Goal: Transaction & Acquisition: Register for event/course

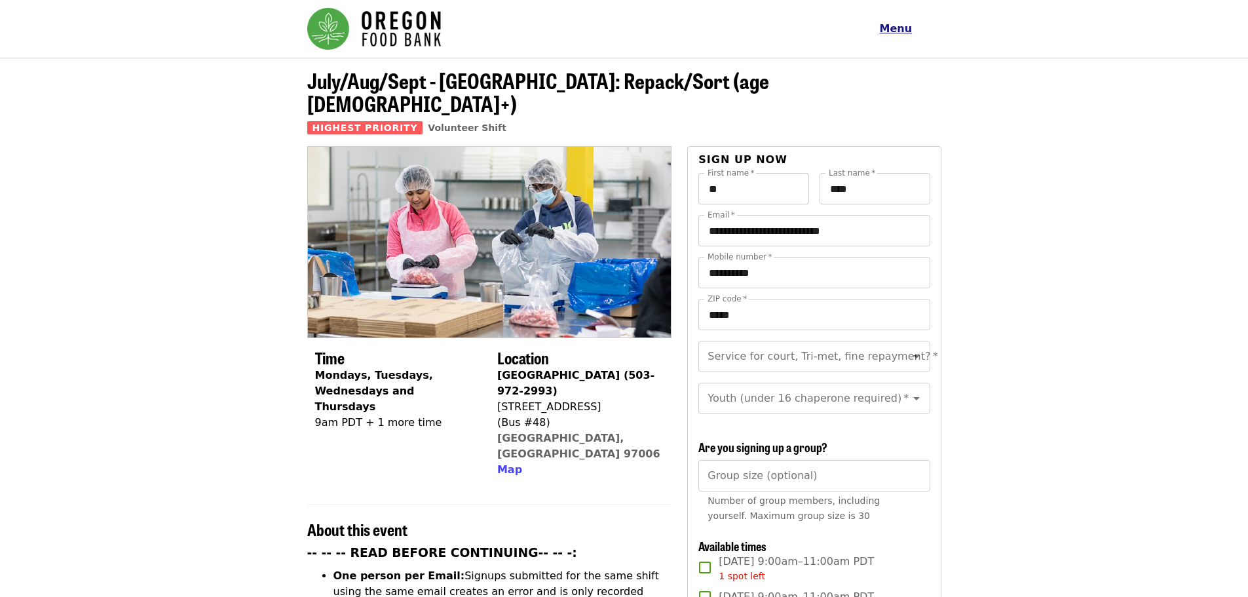
click at [903, 29] on span "Menu" at bounding box center [896, 28] width 33 height 12
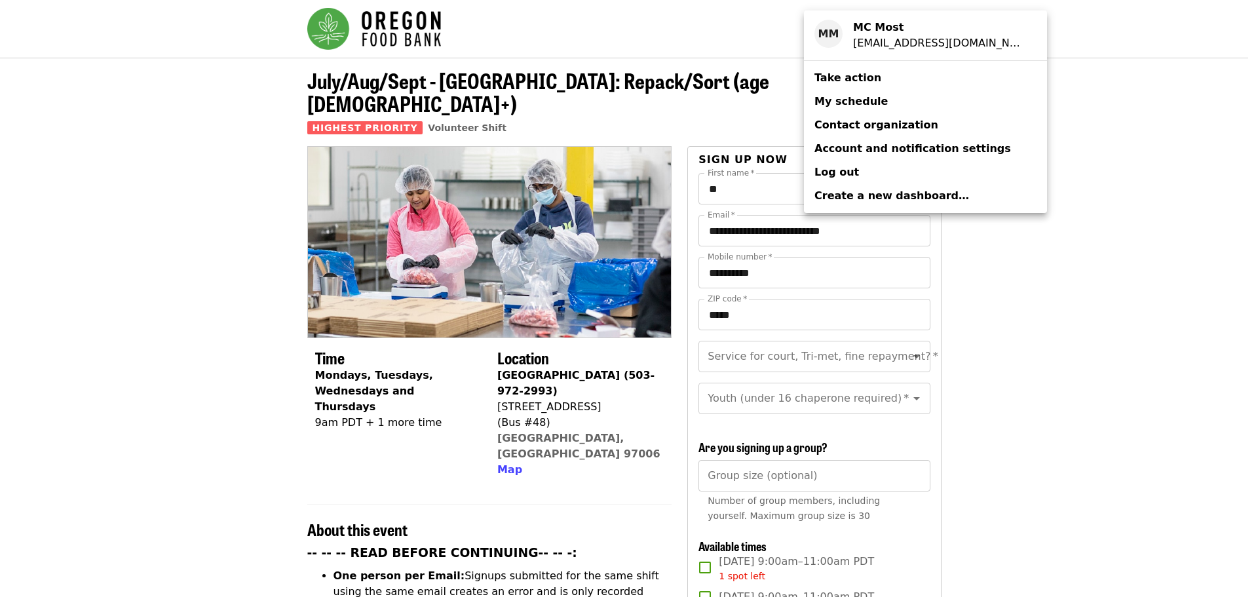
click at [853, 76] on span "Take action" at bounding box center [847, 77] width 67 height 12
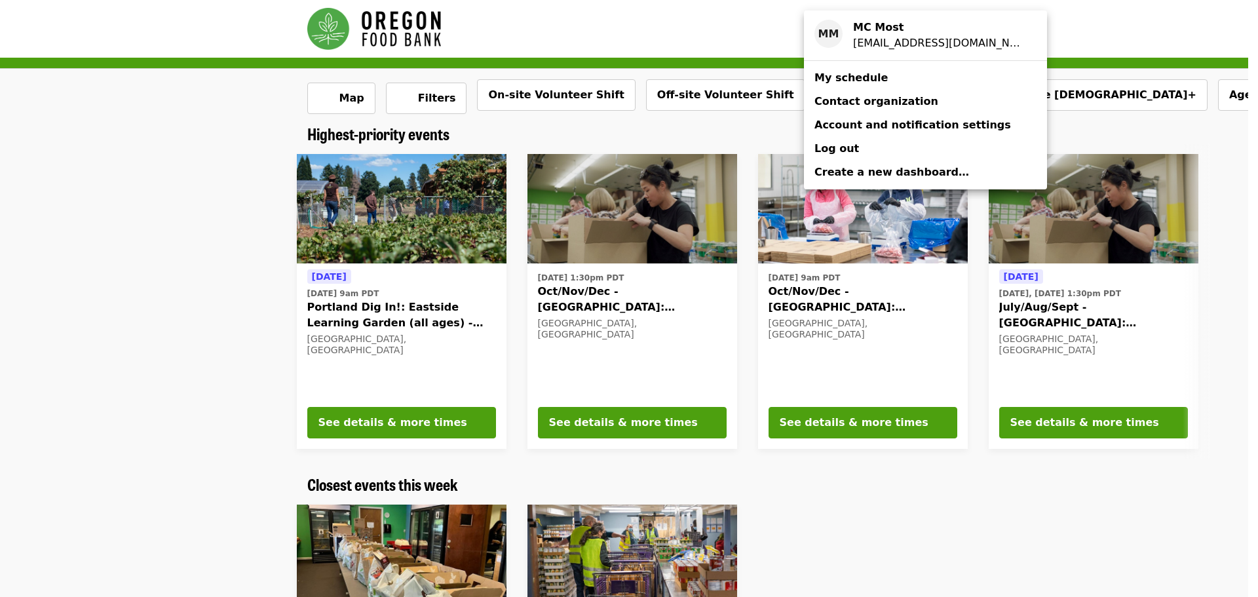
click at [210, 250] on div "Account menu" at bounding box center [629, 298] width 1258 height 597
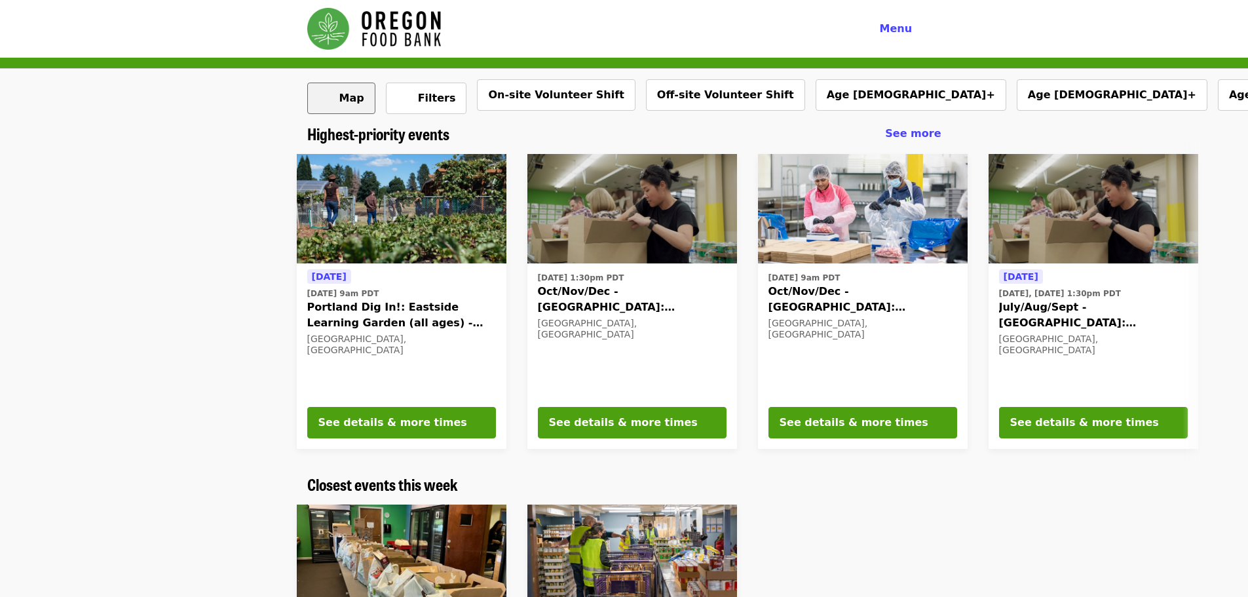
click at [355, 103] on span "Map" at bounding box center [351, 98] width 25 height 12
click at [427, 100] on span "Filters" at bounding box center [437, 98] width 38 height 12
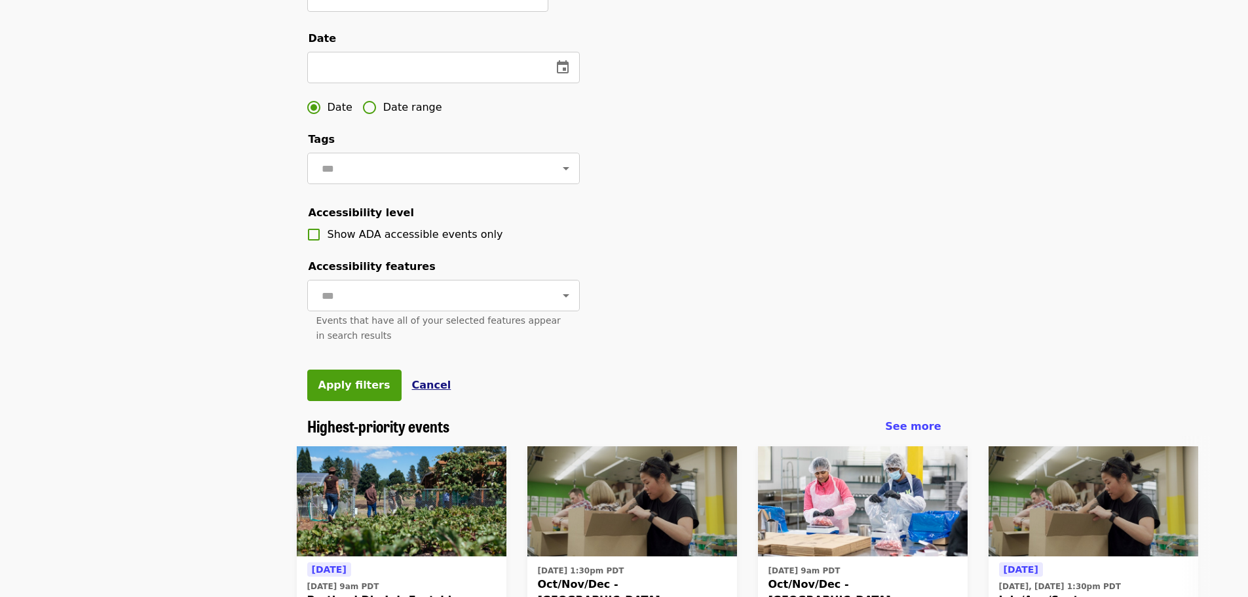
click at [414, 391] on span "Cancel" at bounding box center [431, 385] width 39 height 12
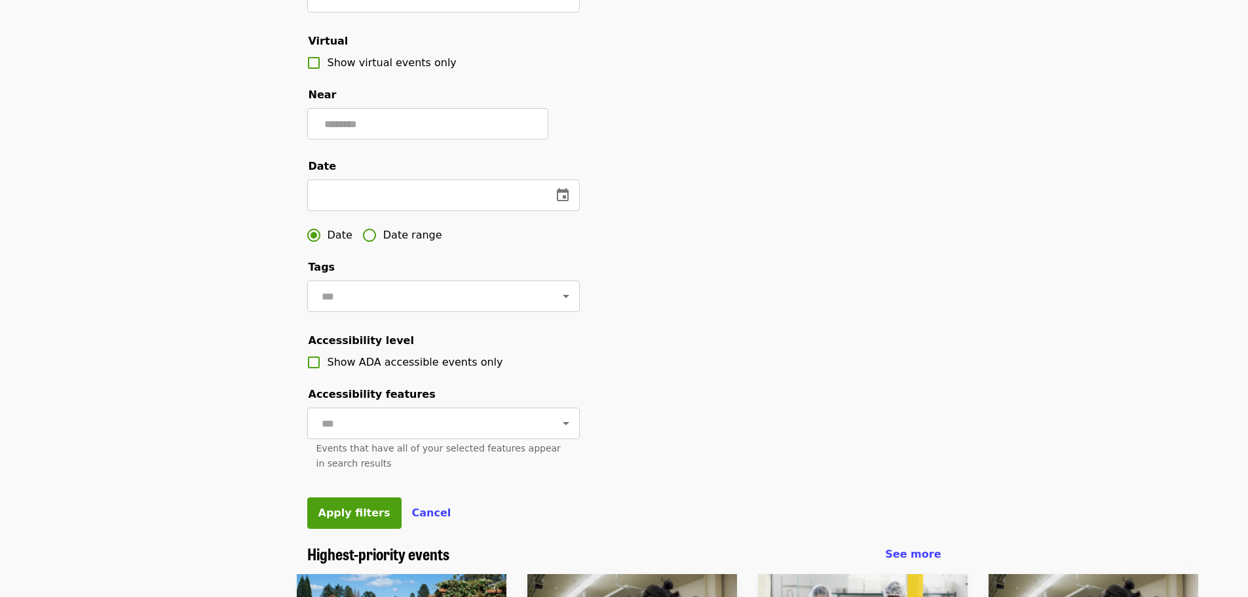
scroll to position [262, 0]
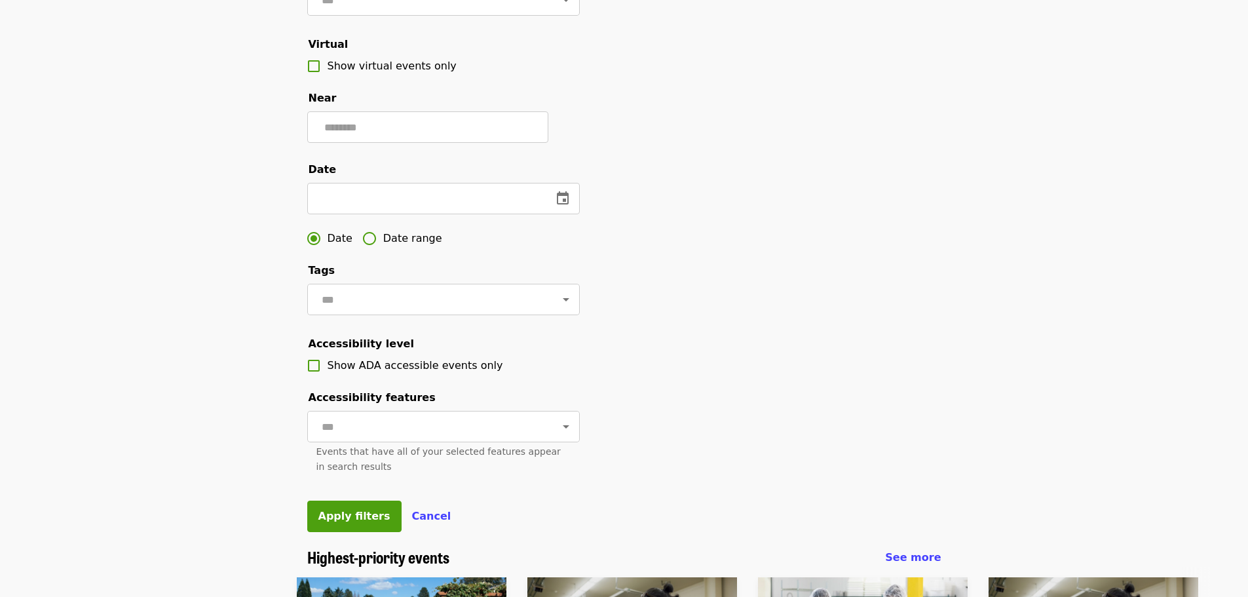
click at [407, 252] on label "Date range" at bounding box center [399, 239] width 86 height 28
click at [551, 214] on button "change date" at bounding box center [562, 198] width 31 height 31
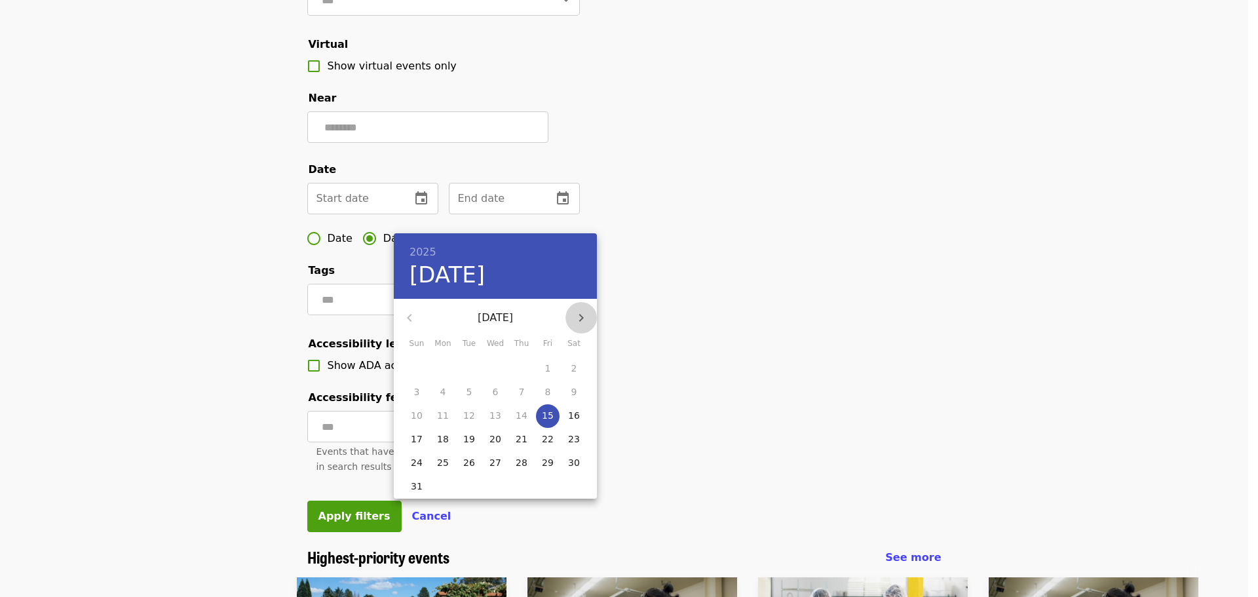
click at [582, 310] on icon "button" at bounding box center [581, 318] width 16 height 16
click at [581, 310] on icon "button" at bounding box center [581, 318] width 16 height 16
click at [552, 371] on span "3" at bounding box center [548, 368] width 24 height 13
type input "**********"
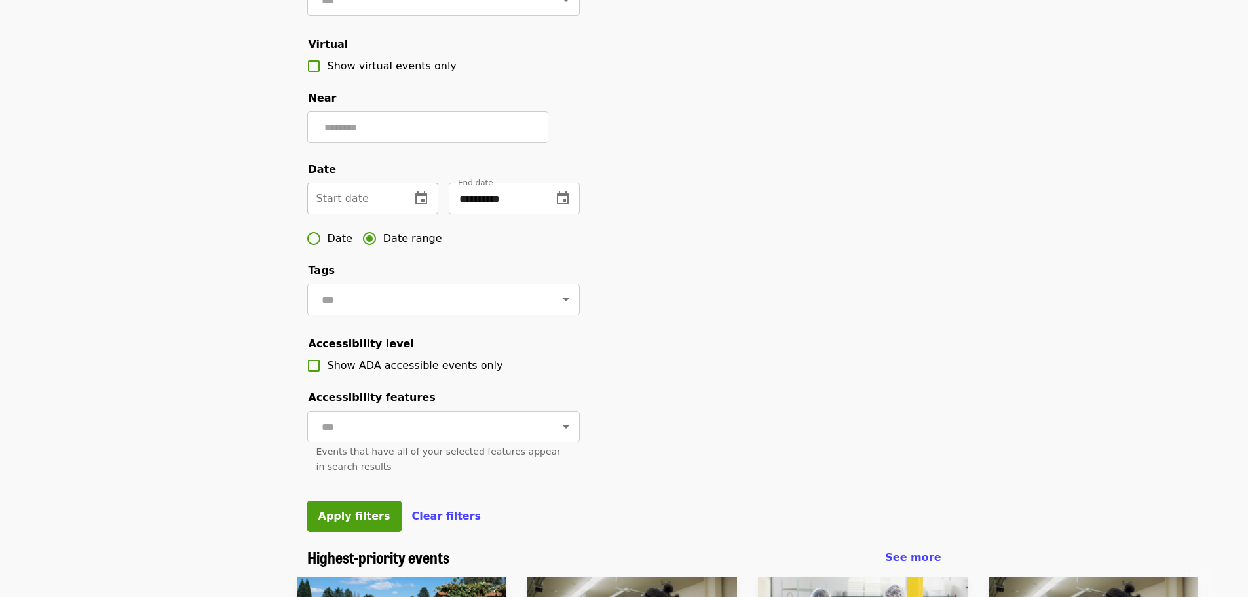
click at [428, 206] on icon "change date" at bounding box center [421, 199] width 16 height 16
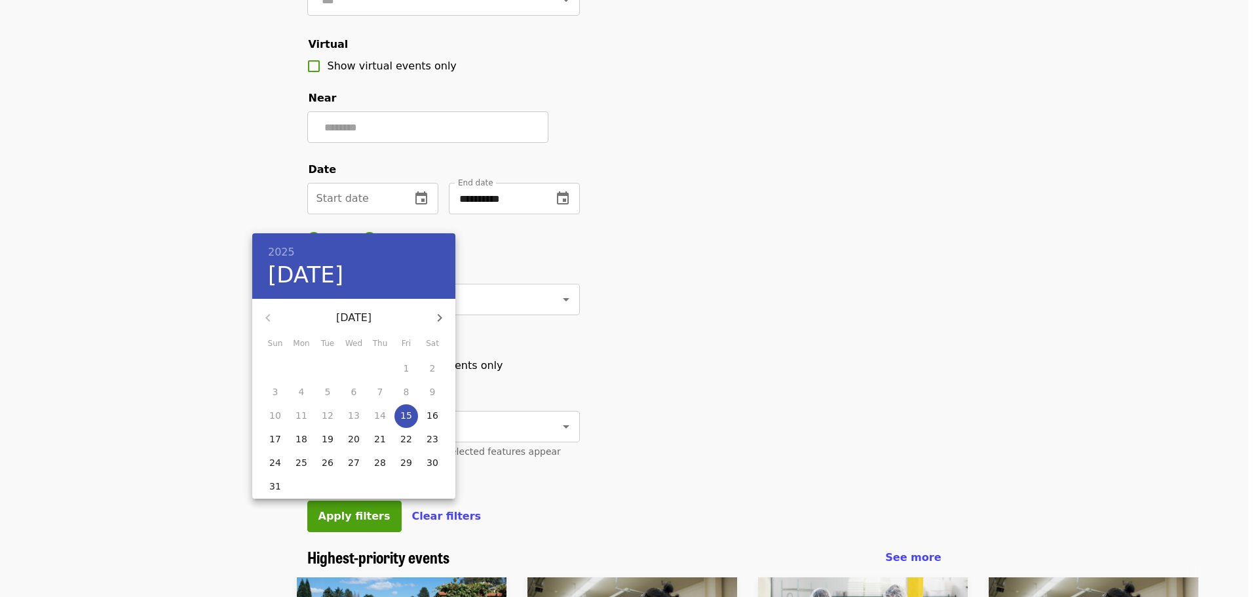
click at [441, 321] on icon "button" at bounding box center [440, 318] width 16 height 16
click at [263, 312] on icon "button" at bounding box center [268, 318] width 16 height 16
click at [300, 462] on p "29" at bounding box center [301, 462] width 12 height 13
type input "**********"
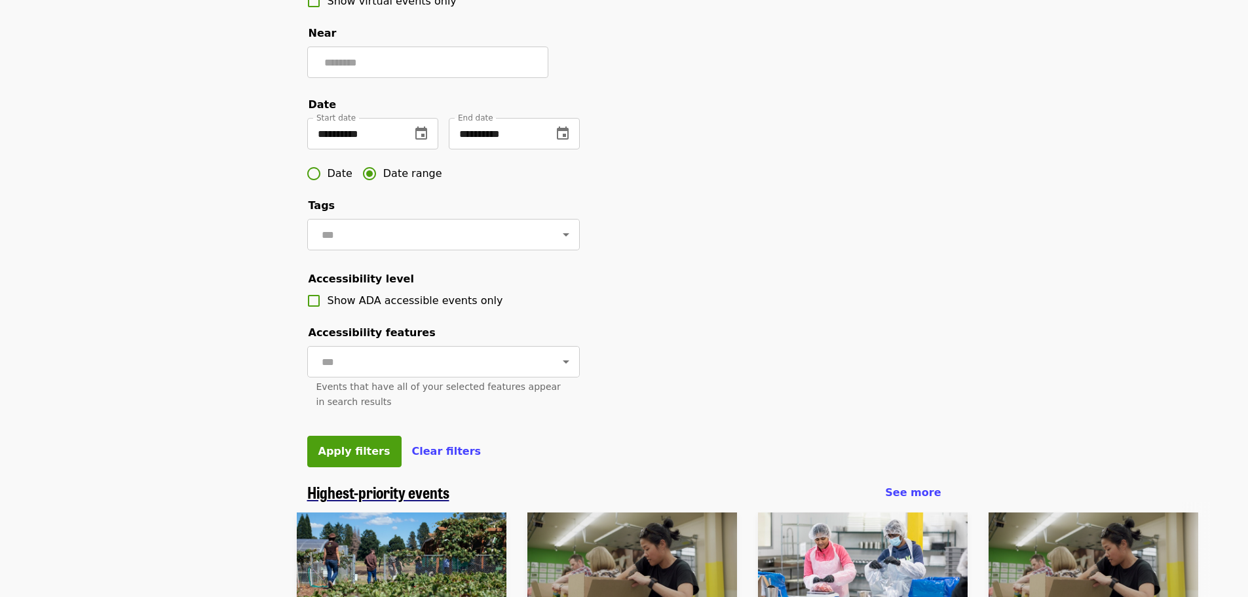
scroll to position [328, 0]
click at [344, 457] on span "Apply filters" at bounding box center [354, 450] width 72 height 12
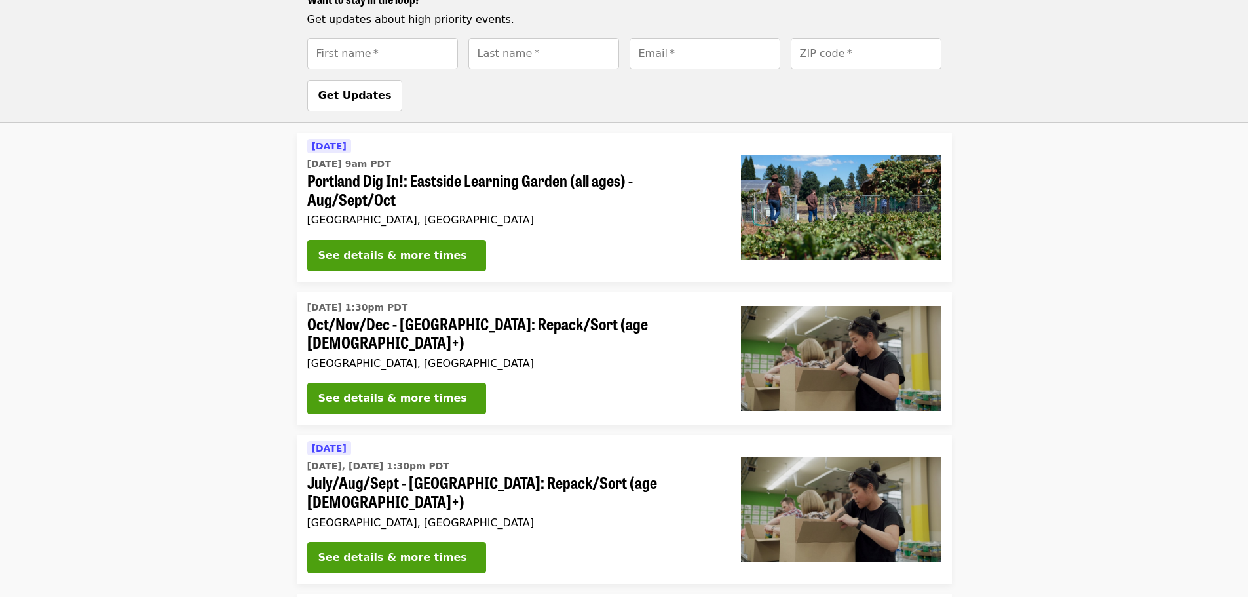
scroll to position [721, 0]
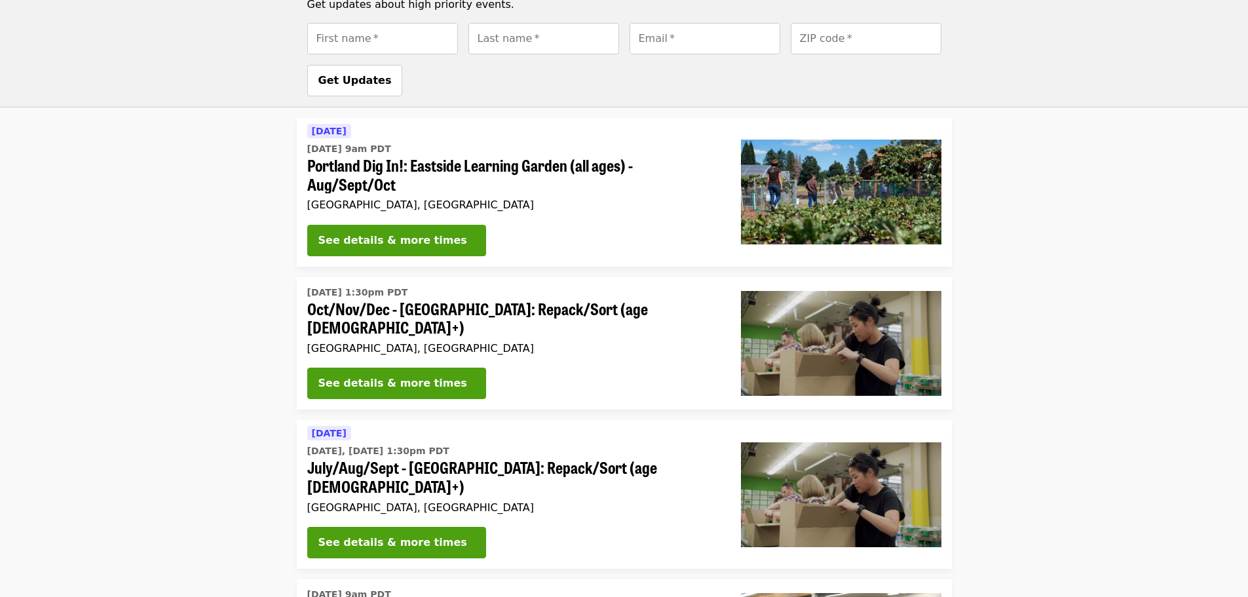
click at [478, 342] on div "Portland, OR" at bounding box center [513, 348] width 413 height 12
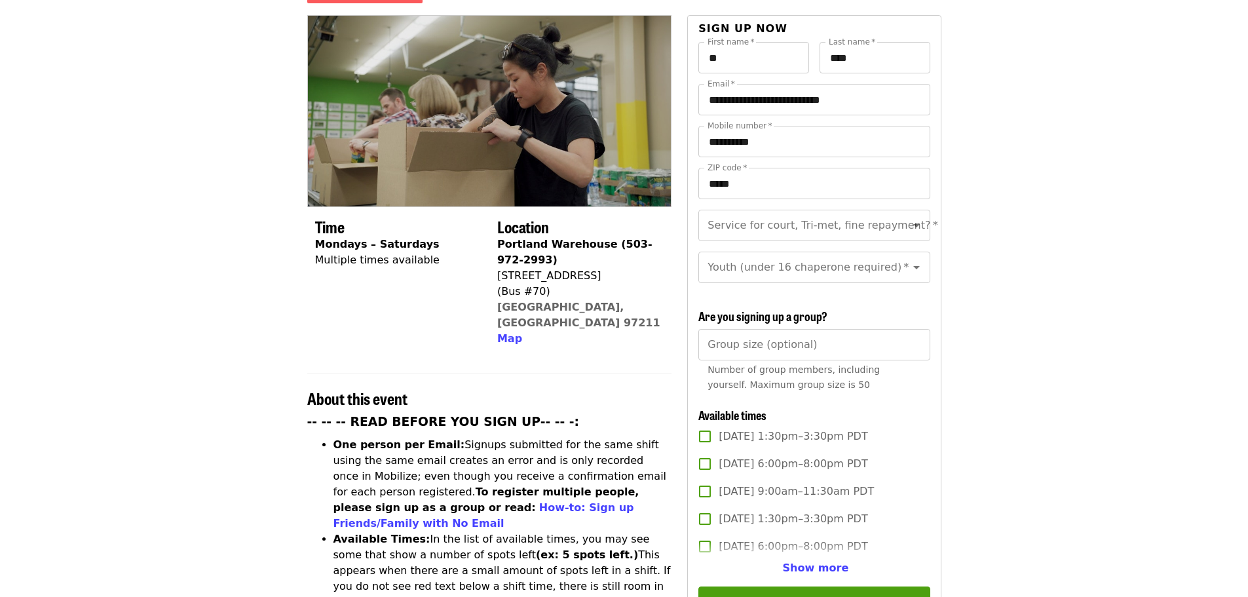
scroll to position [197, 0]
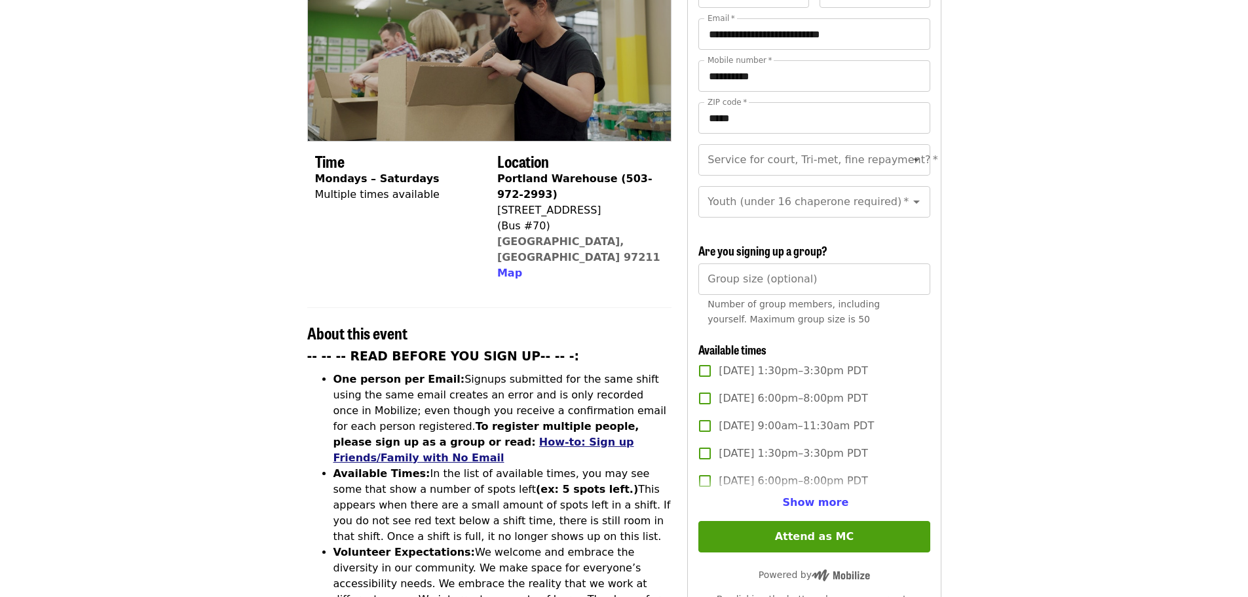
click at [634, 436] on link "How-to: Sign up Friends/Family with No Email" at bounding box center [483, 450] width 301 height 28
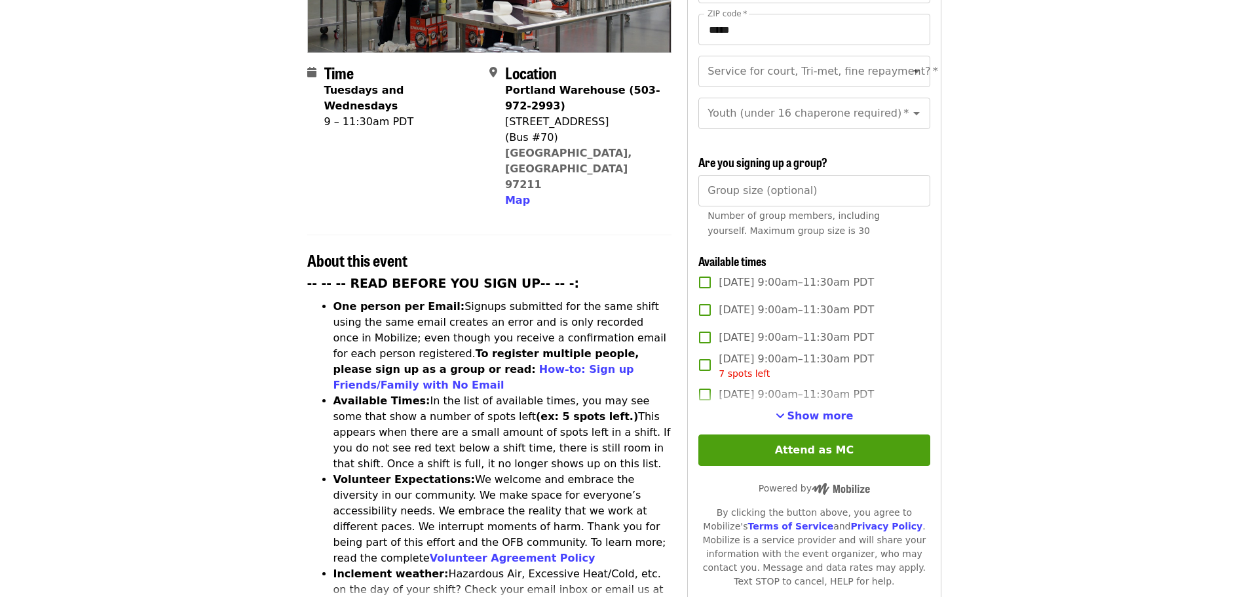
scroll to position [262, 0]
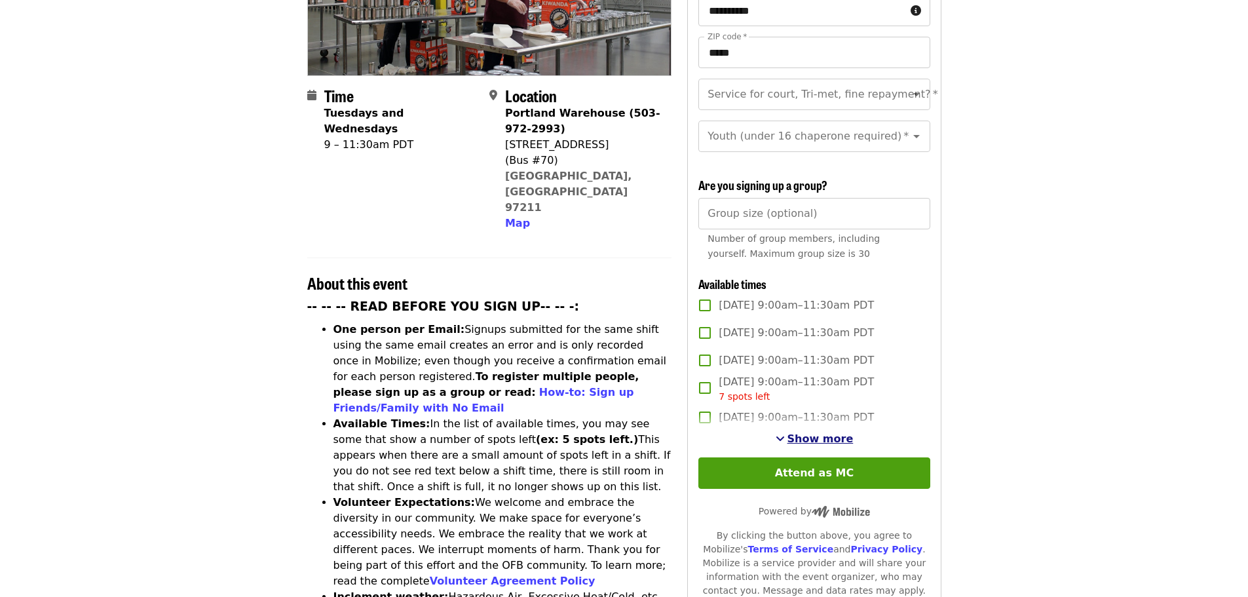
click at [814, 434] on span "Show more" at bounding box center [820, 438] width 66 height 12
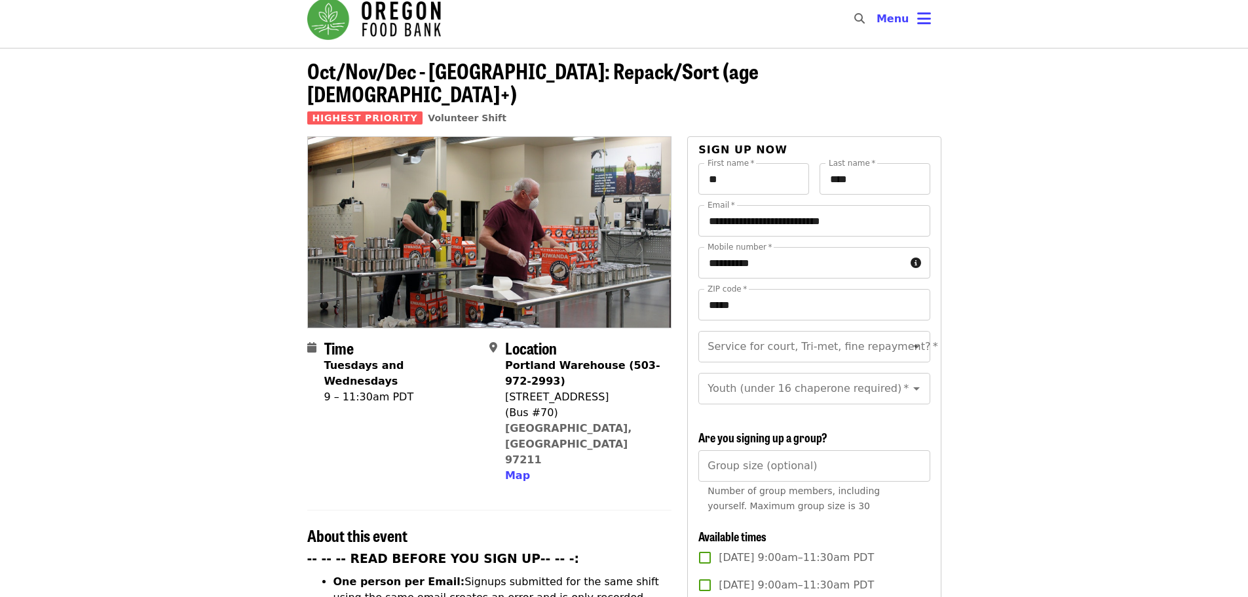
scroll to position [0, 0]
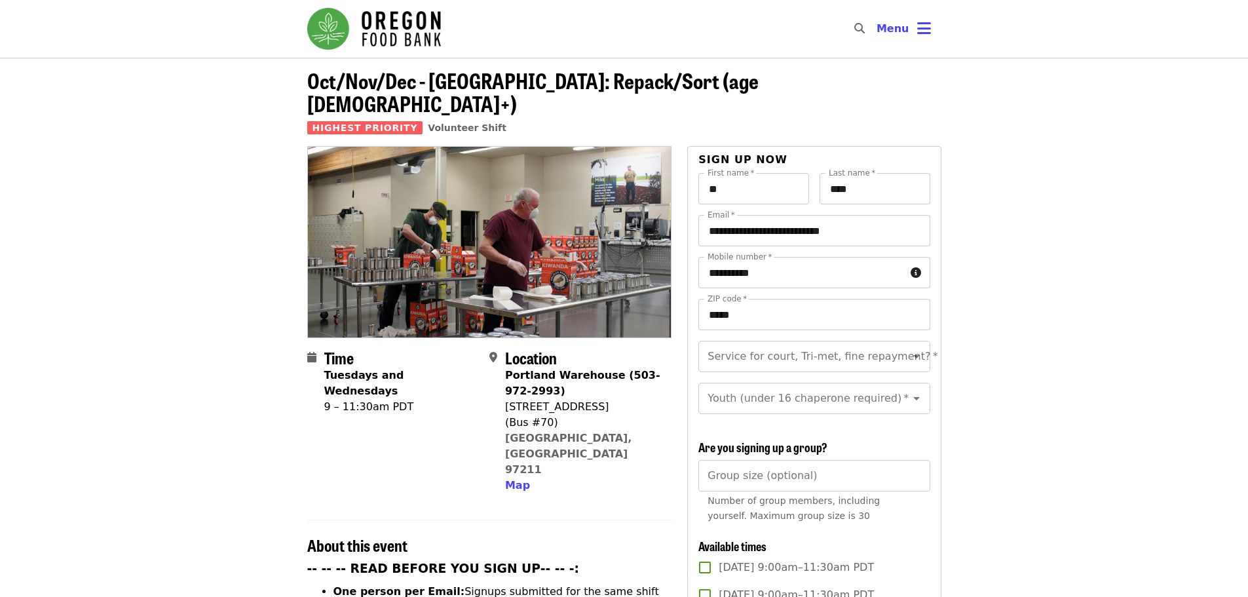
click at [347, 399] on div "9 – 11:30am PDT" at bounding box center [401, 407] width 155 height 16
click at [396, 121] on span "Highest Priority" at bounding box center [365, 127] width 116 height 13
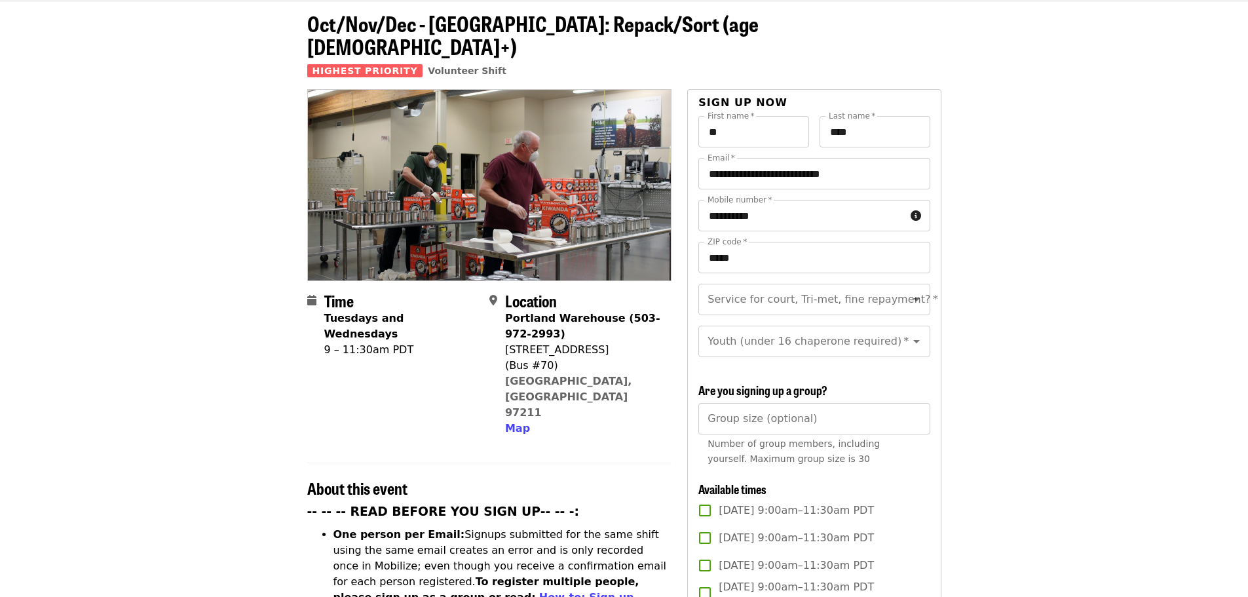
scroll to position [131, 0]
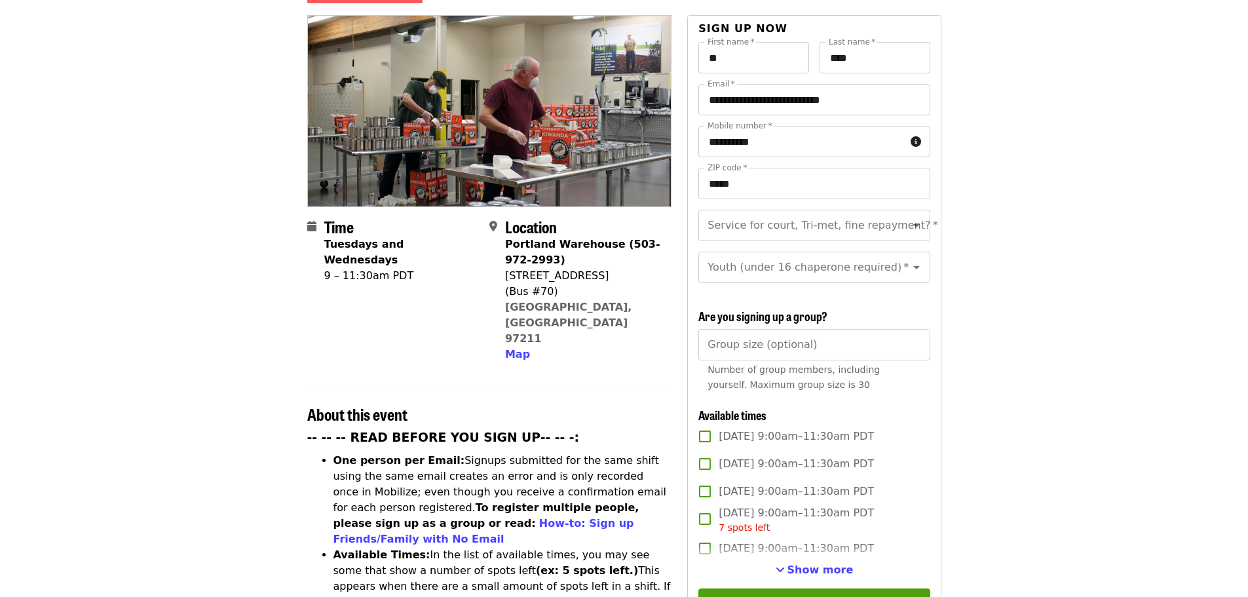
click at [749, 335] on div "Group size (optional) Group size (optional) Number of group members, including …" at bounding box center [813, 363] width 231 height 69
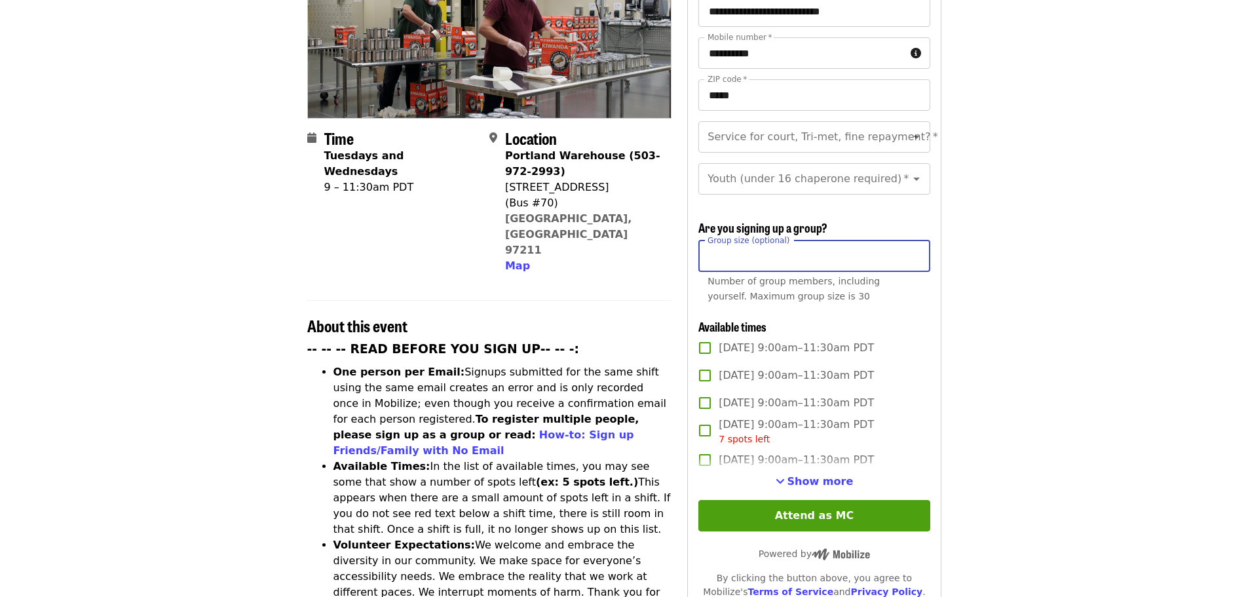
scroll to position [197, 0]
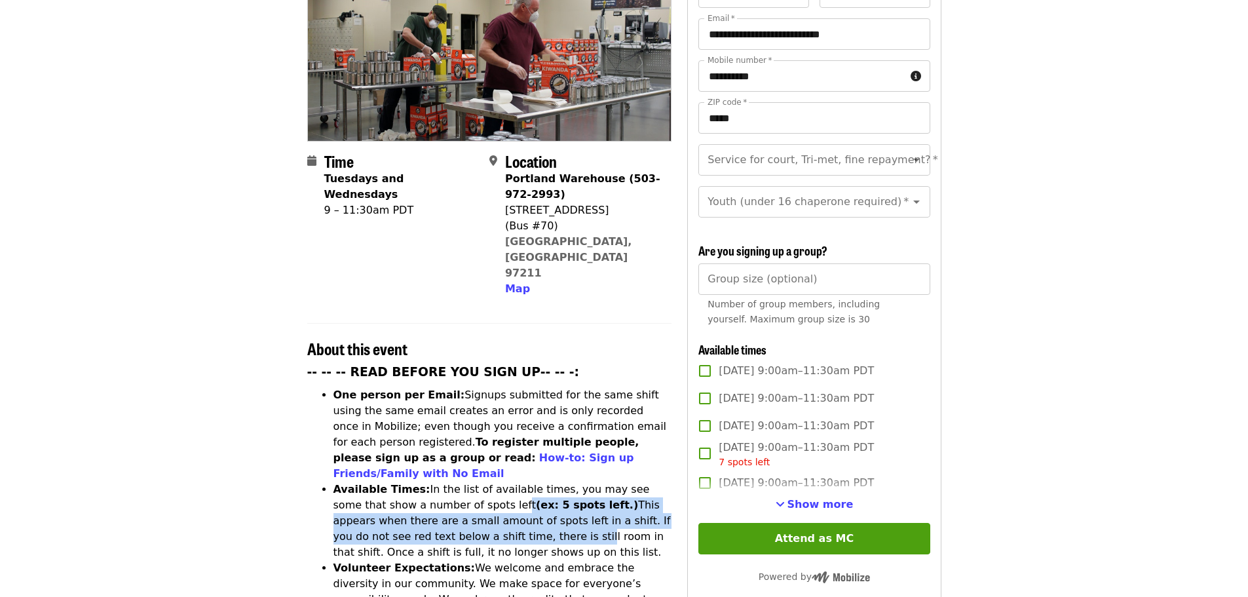
drag, startPoint x: 453, startPoint y: 432, endPoint x: 469, endPoint y: 472, distance: 43.2
click at [469, 481] on li "Available Times: In the list of available times, you may see some that show a n…" at bounding box center [502, 520] width 339 height 79
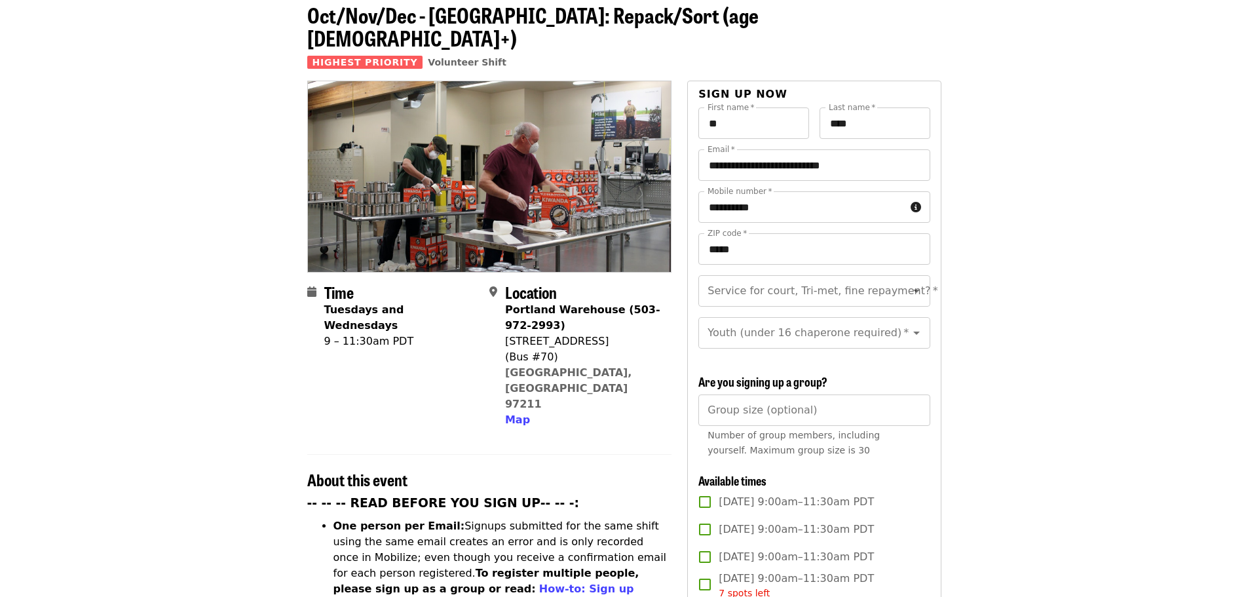
scroll to position [0, 0]
